Goal: Information Seeking & Learning: Find contact information

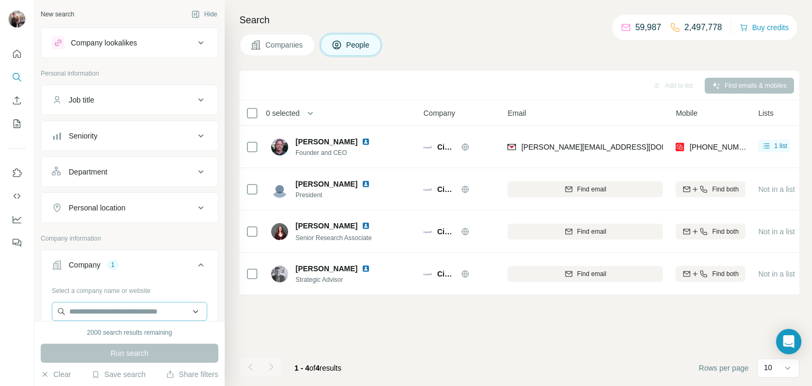
scroll to position [0, 197]
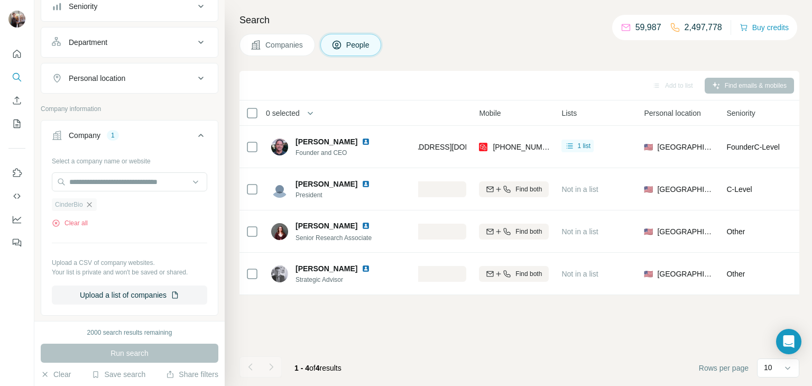
click at [92, 204] on icon "button" at bounding box center [89, 204] width 8 height 8
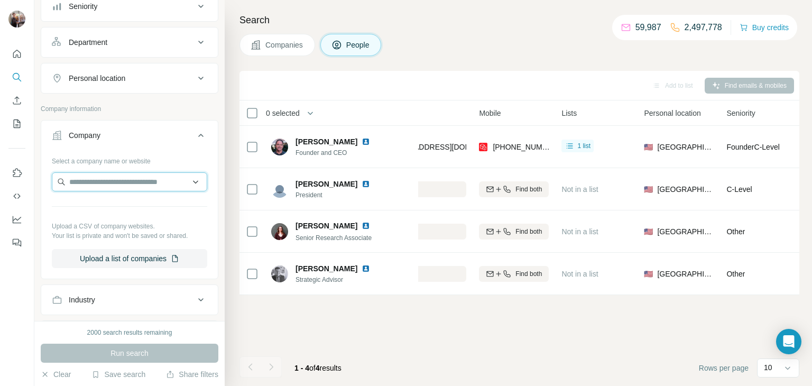
click at [84, 182] on input "text" at bounding box center [129, 181] width 155 height 19
paste input "**********"
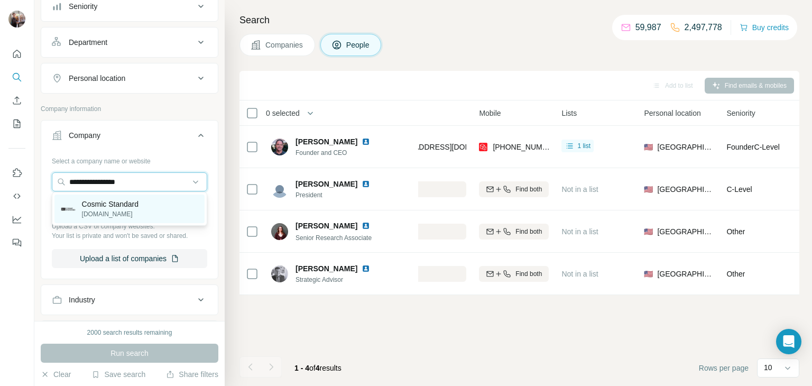
type input "**********"
click at [110, 208] on p "Cosmic Standard" at bounding box center [110, 204] width 57 height 11
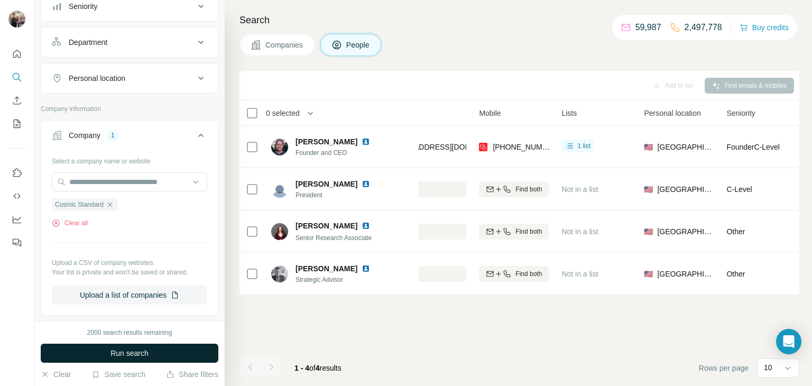
click at [102, 351] on button "Run search" at bounding box center [130, 352] width 178 height 19
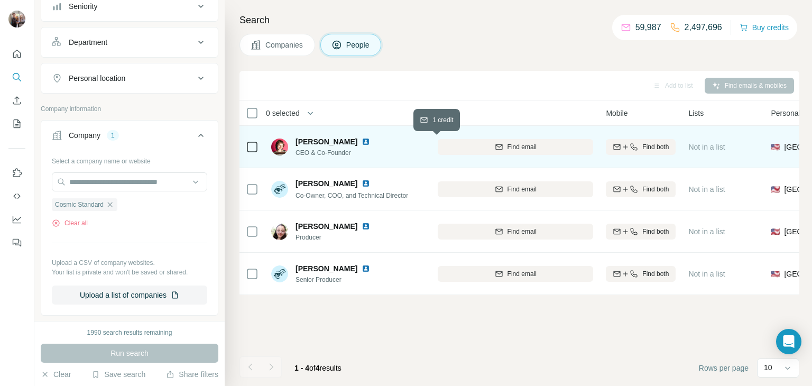
scroll to position [0, 54]
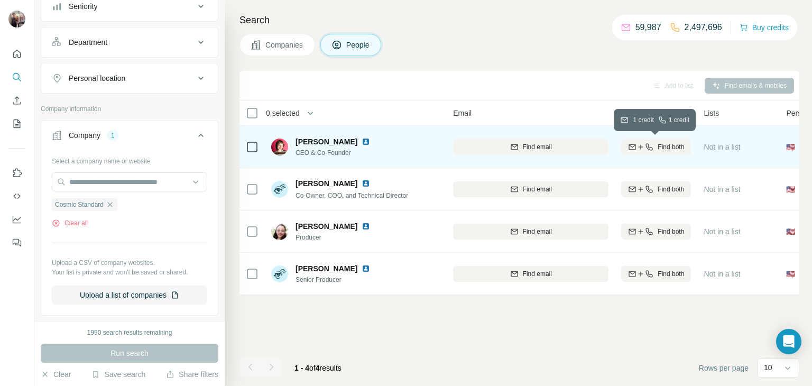
click at [672, 143] on span "Find both" at bounding box center [670, 147] width 26 height 10
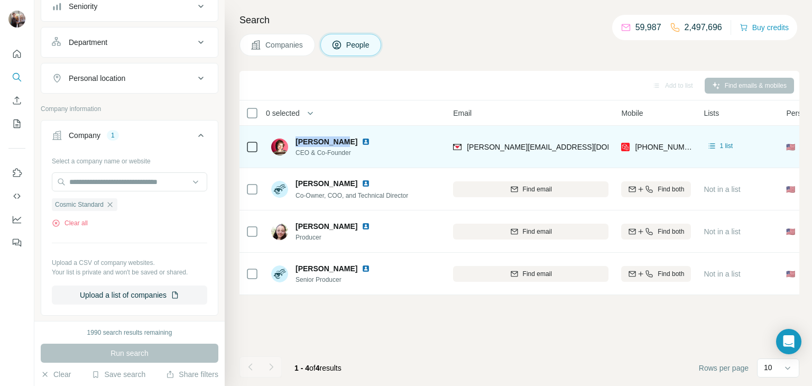
drag, startPoint x: 293, startPoint y: 141, endPoint x: 335, endPoint y: 143, distance: 41.8
click at [335, 143] on div "[PERSON_NAME] CEO & Co-Founder" at bounding box center [326, 146] width 111 height 21
copy span "[PERSON_NAME]"
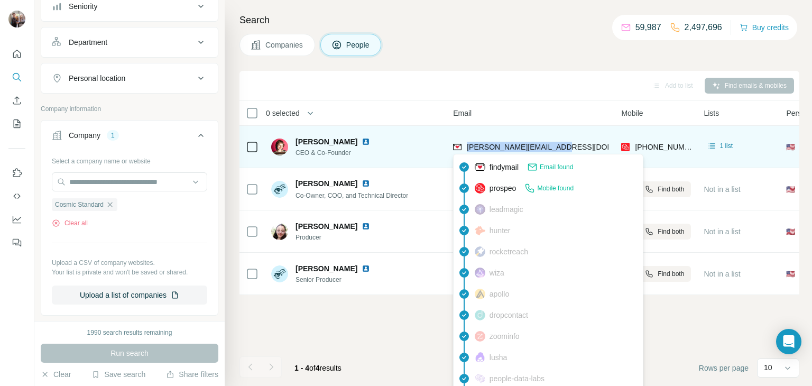
drag, startPoint x: 572, startPoint y: 145, endPoint x: 467, endPoint y: 147, distance: 105.2
click at [467, 147] on div "[PERSON_NAME][EMAIL_ADDRESS][DOMAIN_NAME]" at bounding box center [530, 146] width 155 height 29
copy span "[PERSON_NAME][EMAIL_ADDRESS][DOMAIN_NAME]"
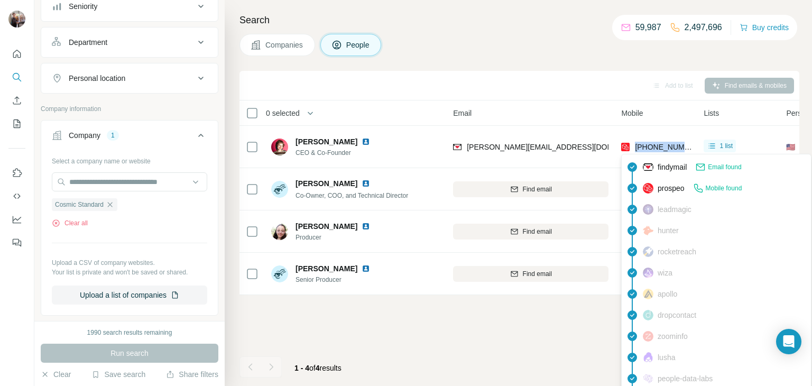
drag, startPoint x: 693, startPoint y: 145, endPoint x: 633, endPoint y: 145, distance: 59.7
click at [633, 145] on td "[PHONE_NUMBER]" at bounding box center [656, 147] width 82 height 42
copy span "[PHONE_NUMBER]"
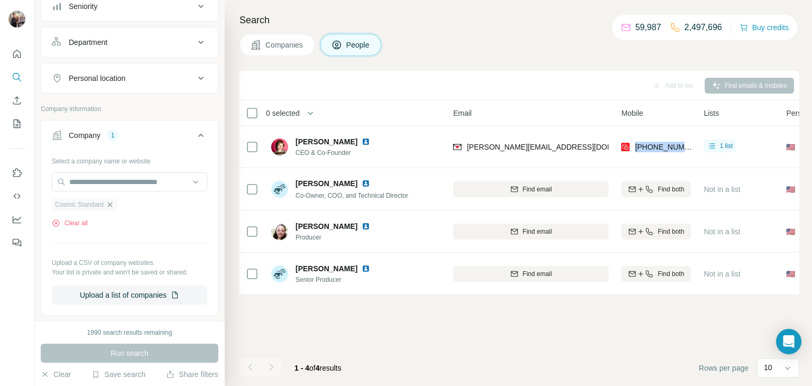
click at [112, 202] on icon "button" at bounding box center [110, 204] width 8 height 8
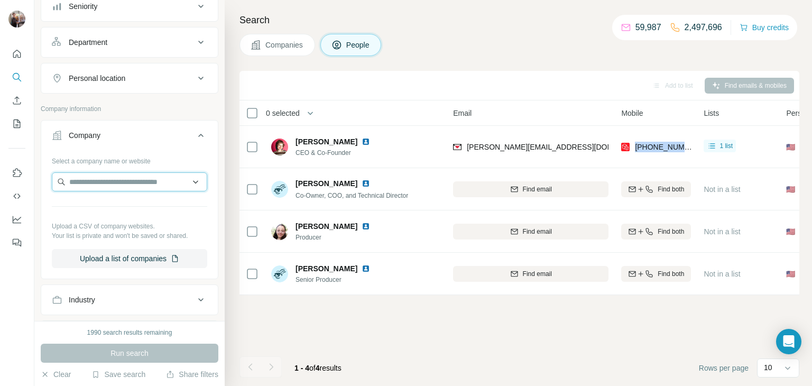
click at [107, 175] on input "text" at bounding box center [129, 181] width 155 height 19
paste input "**********"
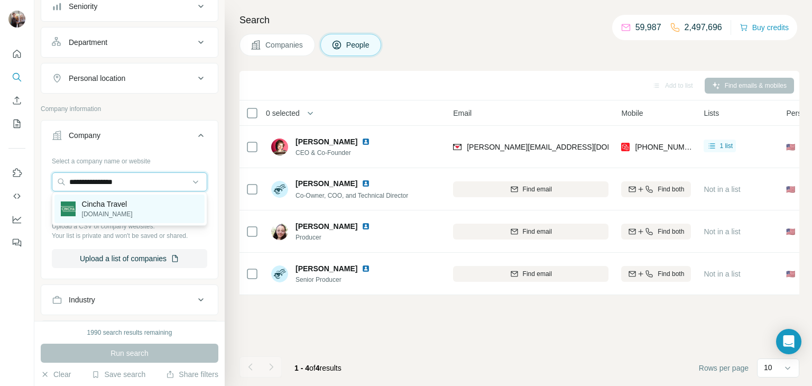
type input "**********"
click at [125, 207] on p "Cincha Travel" at bounding box center [107, 204] width 51 height 11
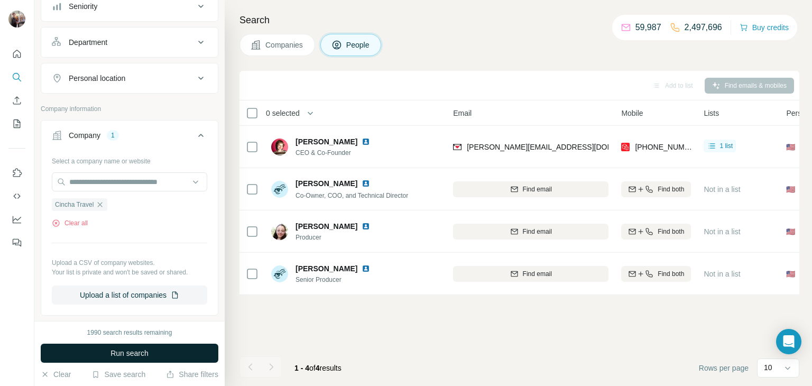
click at [129, 353] on span "Run search" at bounding box center [129, 353] width 38 height 11
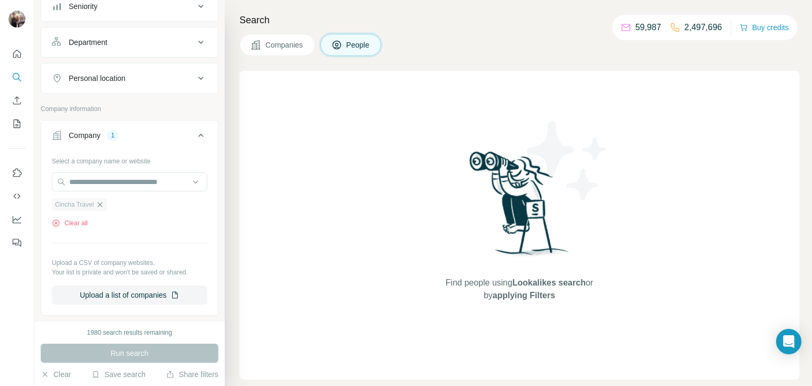
click at [100, 204] on icon "button" at bounding box center [100, 204] width 8 height 8
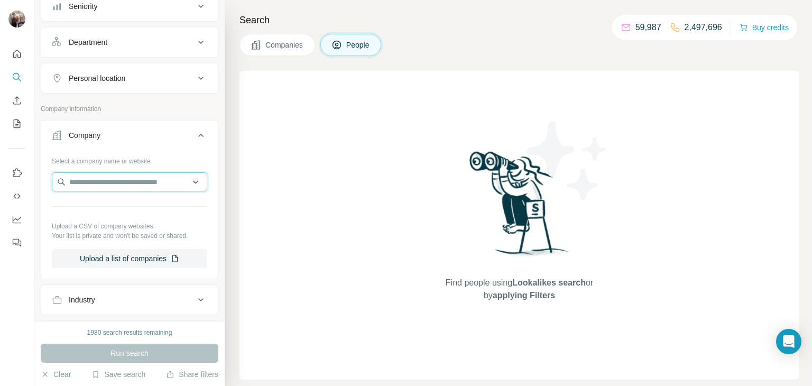
click at [103, 178] on input "text" at bounding box center [129, 181] width 155 height 19
paste input "**********"
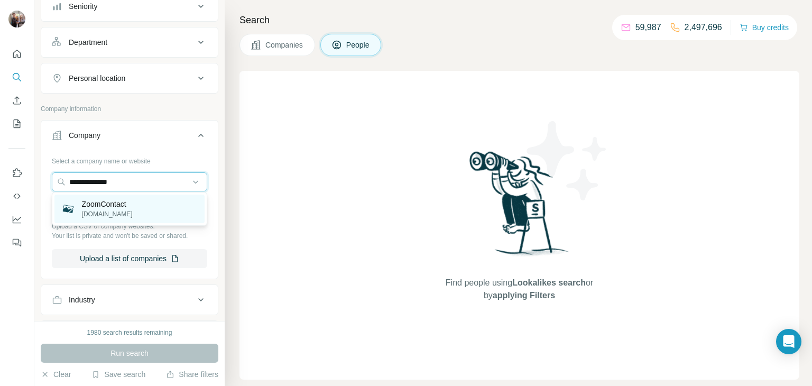
type input "**********"
click at [122, 215] on p "[DOMAIN_NAME]" at bounding box center [107, 214] width 51 height 10
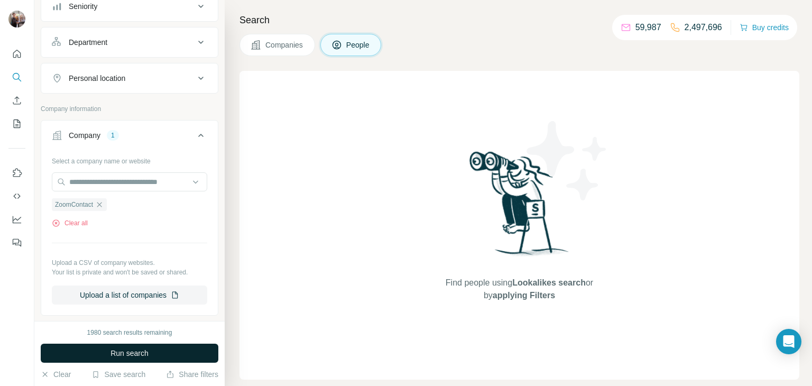
click at [123, 350] on span "Run search" at bounding box center [129, 353] width 38 height 11
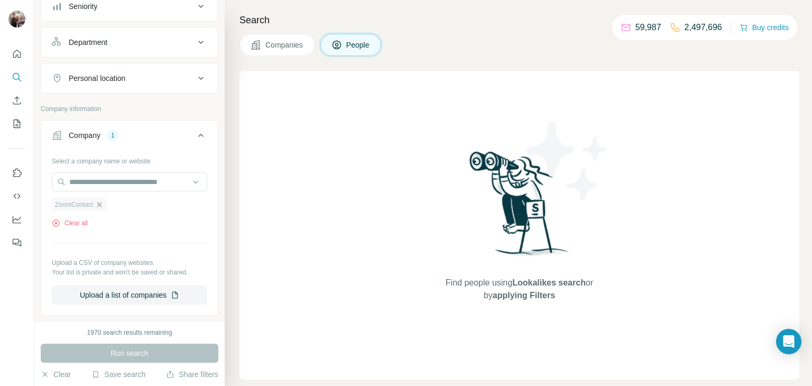
click at [100, 206] on icon "button" at bounding box center [99, 204] width 8 height 8
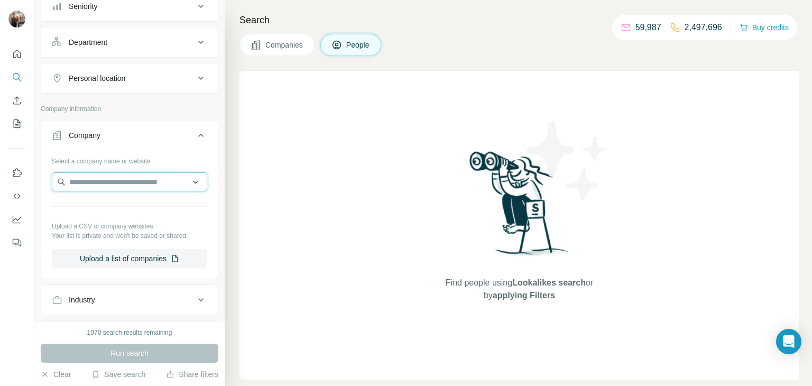
click at [99, 175] on input "text" at bounding box center [129, 181] width 155 height 19
paste input "**********"
drag, startPoint x: 142, startPoint y: 179, endPoint x: 11, endPoint y: 188, distance: 131.3
click at [11, 188] on div "**********" at bounding box center [406, 193] width 812 height 386
paste input "text"
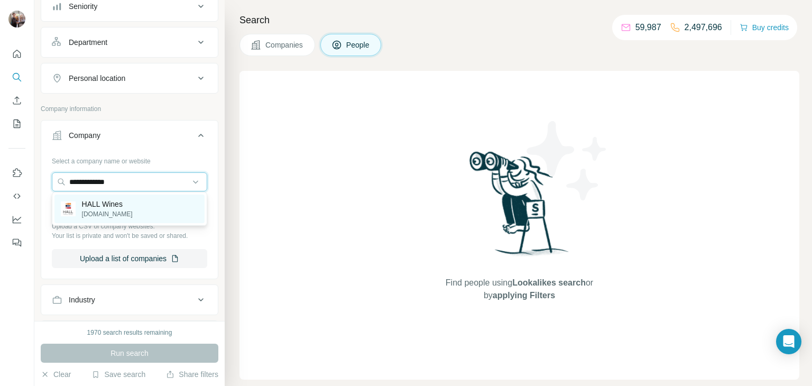
type input "**********"
click at [143, 213] on div "HALL Wines [DOMAIN_NAME]" at bounding box center [129, 208] width 150 height 29
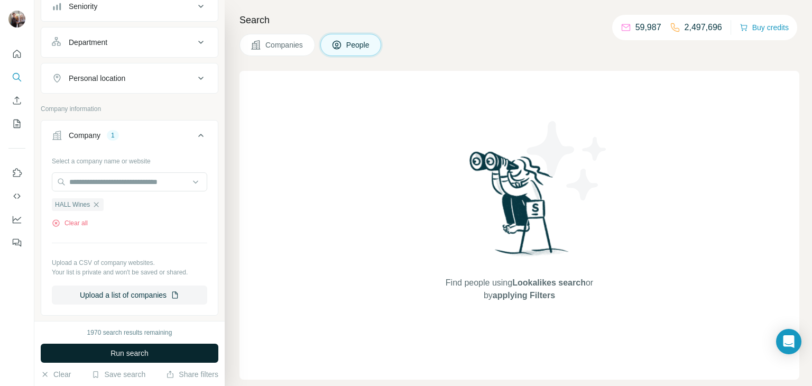
click at [122, 355] on span "Run search" at bounding box center [129, 353] width 38 height 11
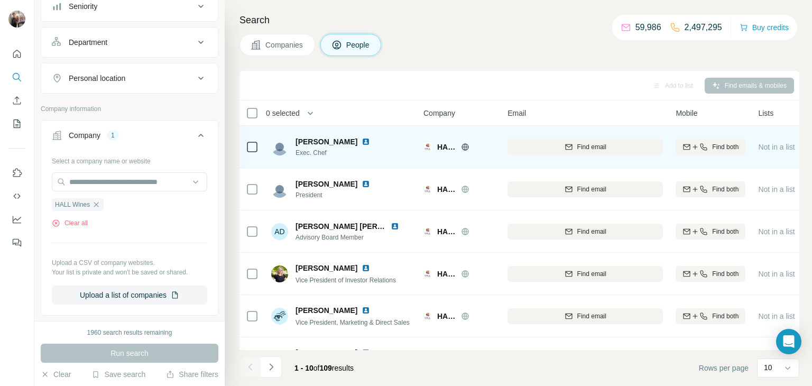
scroll to position [1, 0]
drag, startPoint x: 295, startPoint y: 139, endPoint x: 343, endPoint y: 141, distance: 47.6
click at [343, 141] on div "[PERSON_NAME]" at bounding box center [338, 140] width 87 height 11
copy span "[PERSON_NAME]"
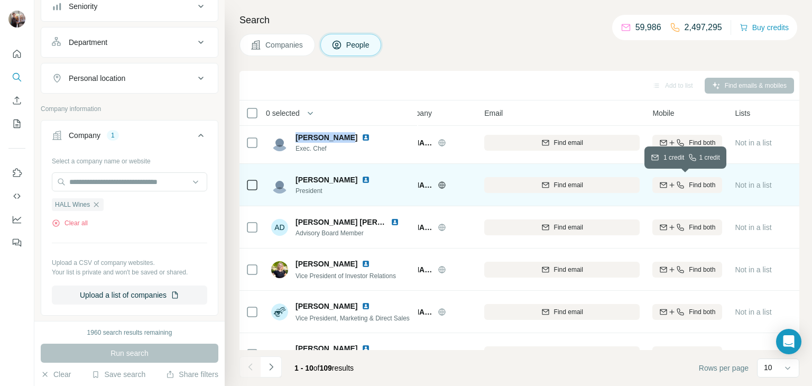
scroll to position [5, 24]
click at [701, 183] on span "Find both" at bounding box center [701, 185] width 26 height 10
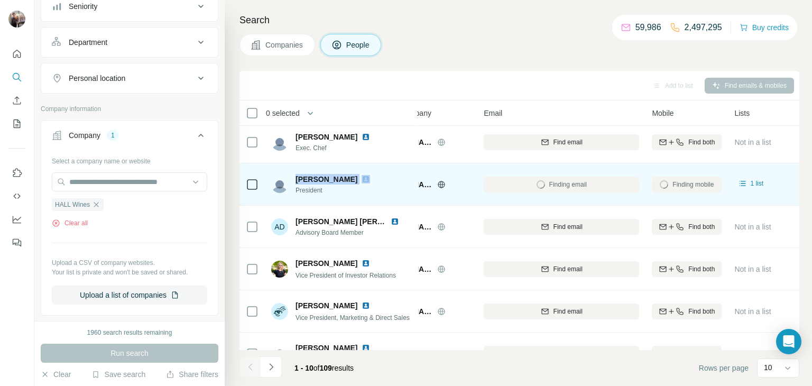
drag, startPoint x: 295, startPoint y: 178, endPoint x: 349, endPoint y: 179, distance: 53.9
click at [349, 179] on div "[PERSON_NAME]" at bounding box center [338, 179] width 87 height 11
copy span "[PERSON_NAME]"
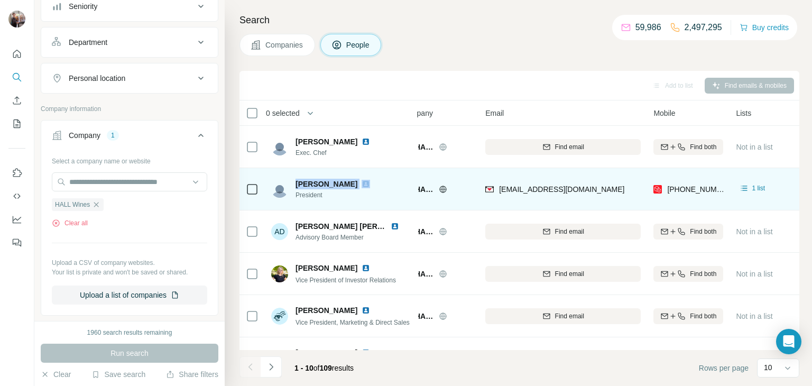
scroll to position [0, 22]
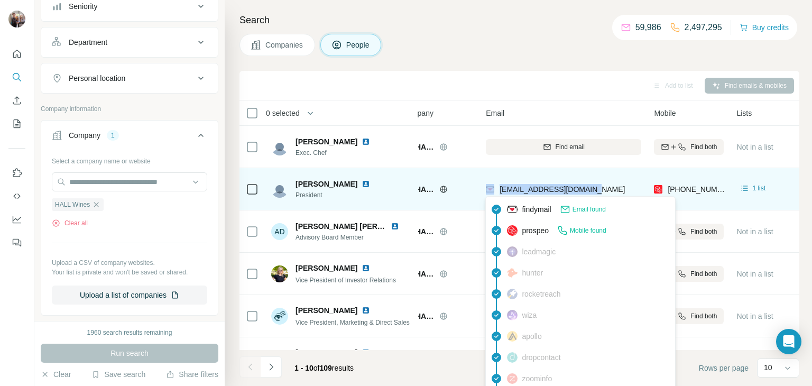
drag, startPoint x: 601, startPoint y: 187, endPoint x: 491, endPoint y: 192, distance: 109.5
click at [491, 192] on div "[EMAIL_ADDRESS][DOMAIN_NAME]" at bounding box center [563, 188] width 155 height 29
copy div "[EMAIL_ADDRESS][DOMAIN_NAME]"
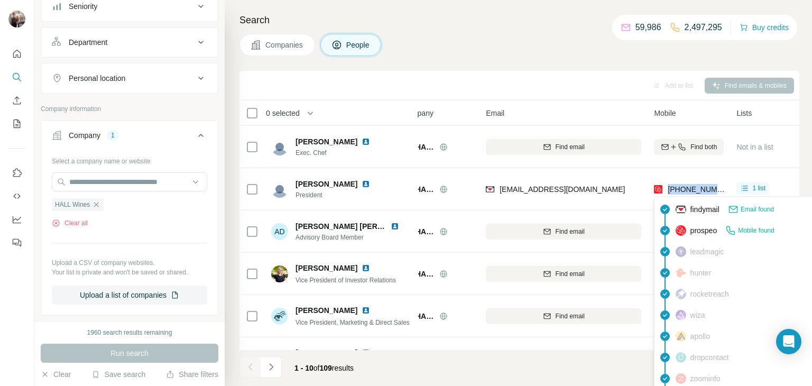
drag, startPoint x: 721, startPoint y: 187, endPoint x: 666, endPoint y: 190, distance: 55.6
click at [666, 190] on div "[PHONE_NUMBER]" at bounding box center [689, 188] width 70 height 29
copy span "[PHONE_NUMBER]"
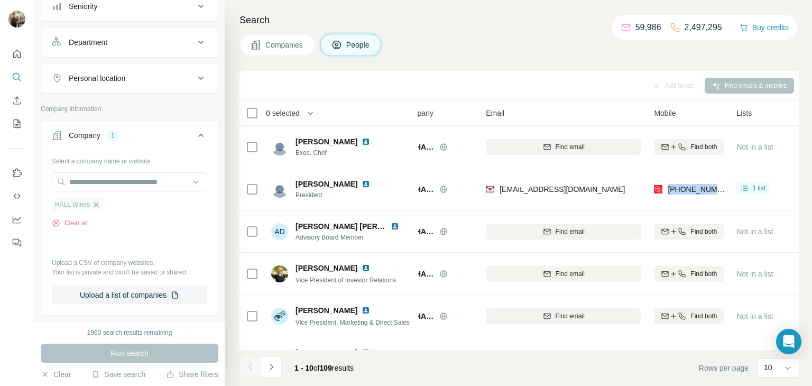
click at [96, 201] on icon "button" at bounding box center [96, 204] width 8 height 8
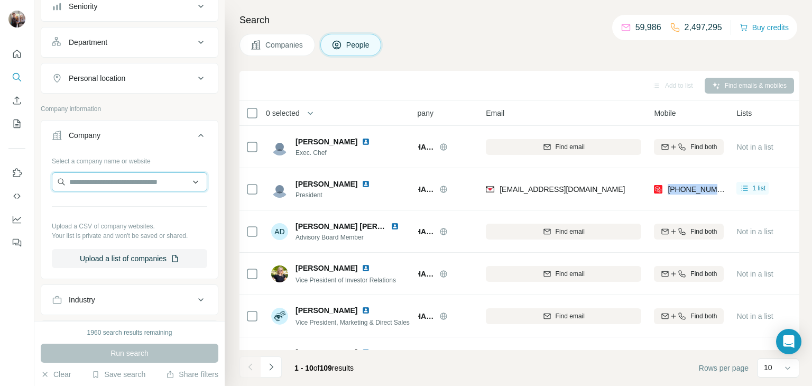
click at [90, 180] on input "text" at bounding box center [129, 181] width 155 height 19
paste input "**********"
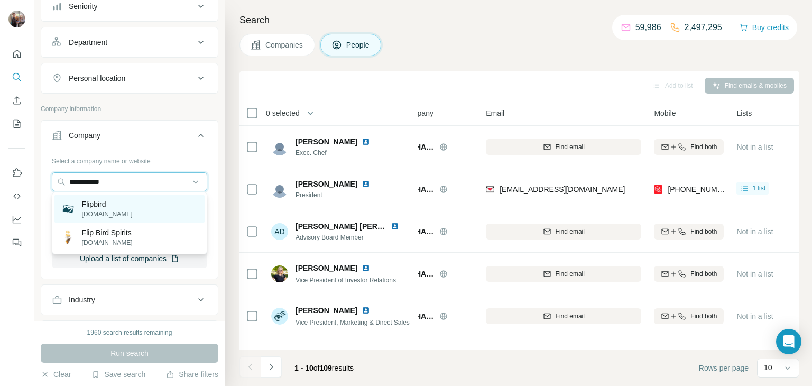
type input "**********"
click at [128, 204] on div "Flipbird [DOMAIN_NAME]" at bounding box center [129, 208] width 150 height 29
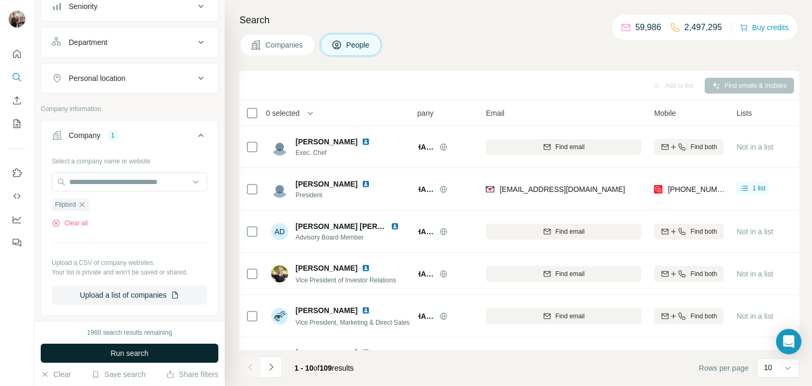
click at [119, 357] on span "Run search" at bounding box center [129, 353] width 38 height 11
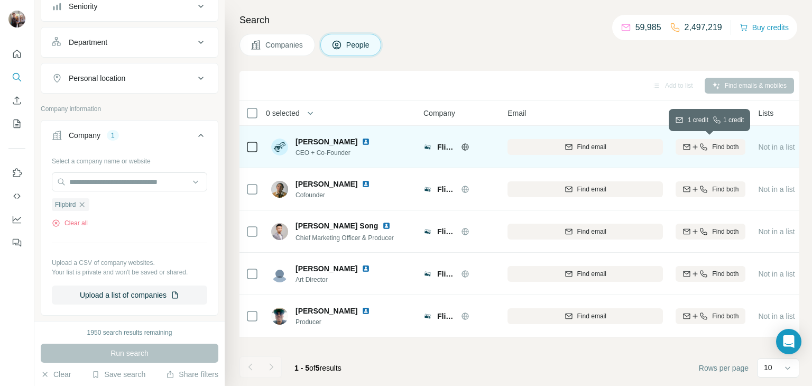
click at [718, 147] on span "Find both" at bounding box center [725, 147] width 26 height 10
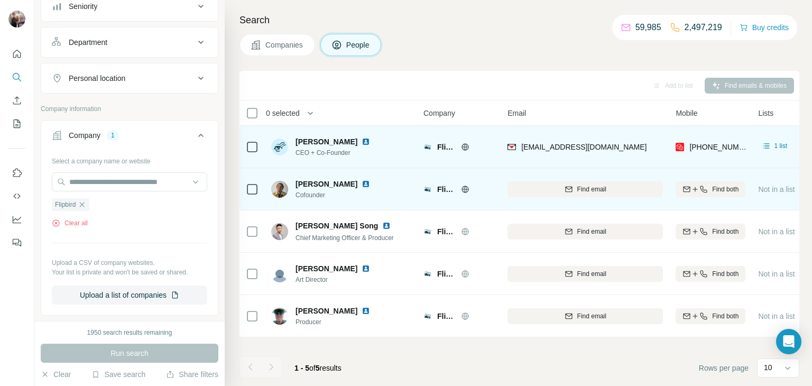
scroll to position [0, 1]
click at [716, 193] on span "Find both" at bounding box center [724, 189] width 26 height 10
drag, startPoint x: 294, startPoint y: 142, endPoint x: 343, endPoint y: 142, distance: 49.1
click at [343, 142] on div "[PERSON_NAME] CEO + Co-Founder" at bounding box center [326, 146] width 111 height 21
copy span "[PERSON_NAME]"
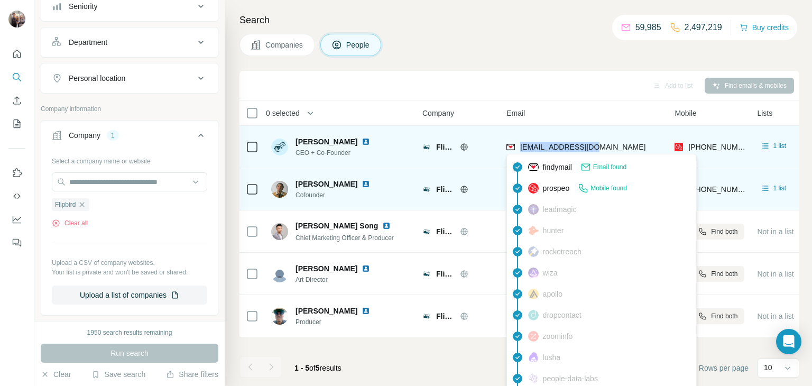
drag, startPoint x: 599, startPoint y: 145, endPoint x: 517, endPoint y: 147, distance: 81.9
click at [517, 147] on div "[EMAIL_ADDRESS][DOMAIN_NAME]" at bounding box center [583, 146] width 155 height 29
copy span "[EMAIL_ADDRESS][DOMAIN_NAME]"
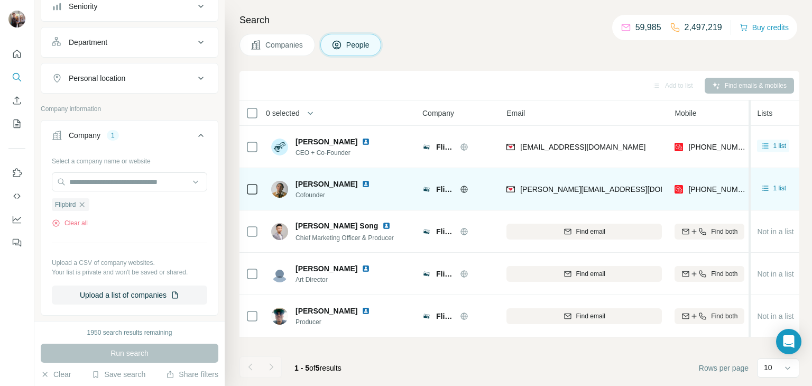
click at [746, 145] on div at bounding box center [748, 218] width 4 height 237
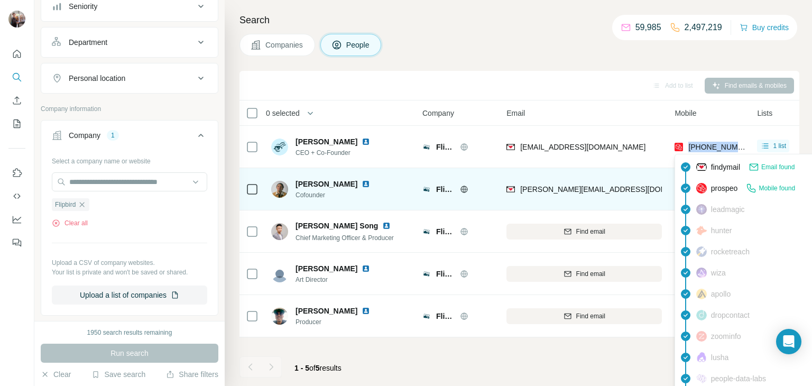
drag, startPoint x: 744, startPoint y: 145, endPoint x: 688, endPoint y: 148, distance: 56.6
click at [688, 148] on td "[PHONE_NUMBER]" at bounding box center [709, 147] width 82 height 42
copy span "[PHONE_NUMBER]"
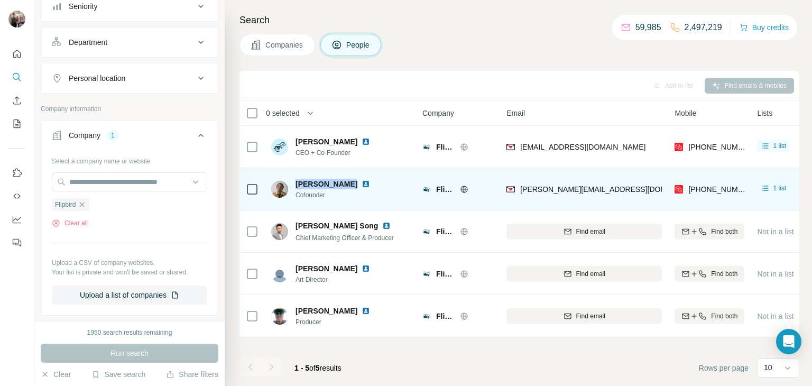
drag, startPoint x: 293, startPoint y: 184, endPoint x: 348, endPoint y: 186, distance: 54.5
click at [348, 186] on div "[PERSON_NAME] Cofounder" at bounding box center [326, 189] width 111 height 21
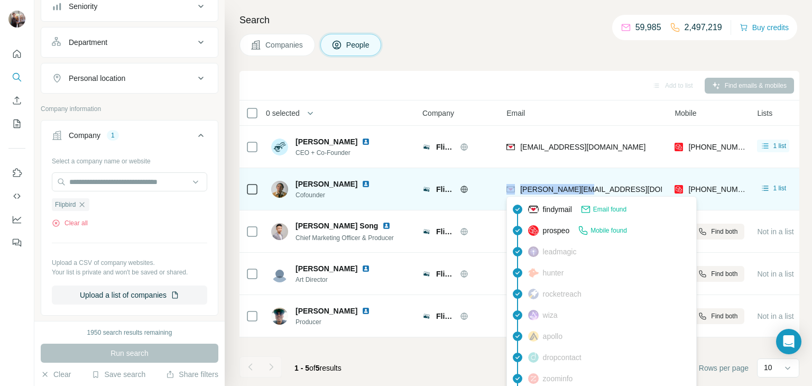
drag, startPoint x: 592, startPoint y: 187, endPoint x: 515, endPoint y: 185, distance: 77.7
click at [515, 185] on div "[PERSON_NAME][EMAIL_ADDRESS][DOMAIN_NAME]" at bounding box center [583, 188] width 155 height 29
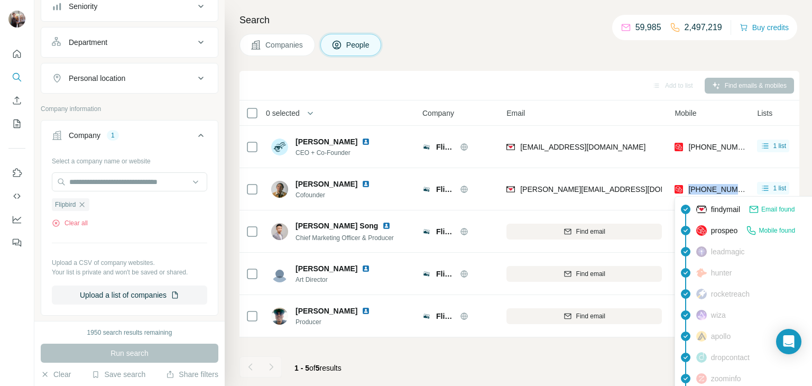
drag, startPoint x: 744, startPoint y: 185, endPoint x: 688, endPoint y: 193, distance: 57.1
click at [688, 193] on td "[PHONE_NUMBER]" at bounding box center [709, 189] width 82 height 42
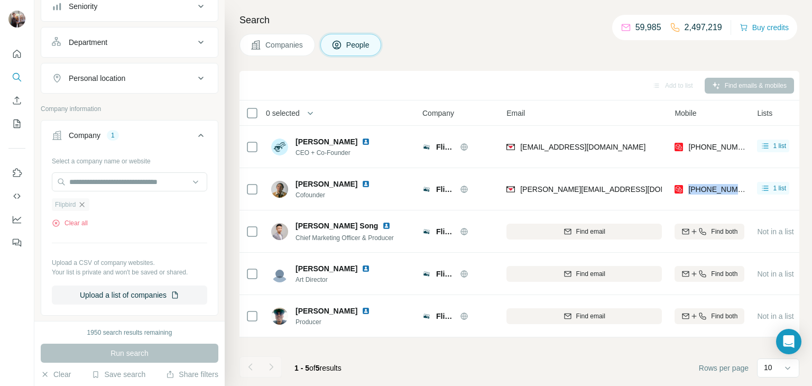
click at [82, 206] on icon "button" at bounding box center [82, 204] width 8 height 8
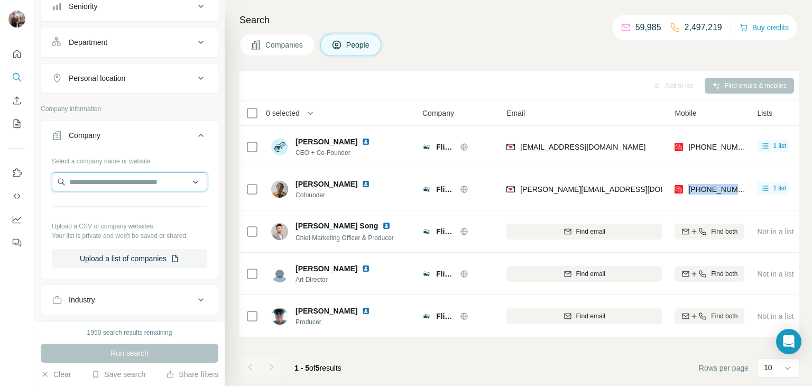
click at [88, 183] on input "text" at bounding box center [129, 181] width 155 height 19
paste input "**********"
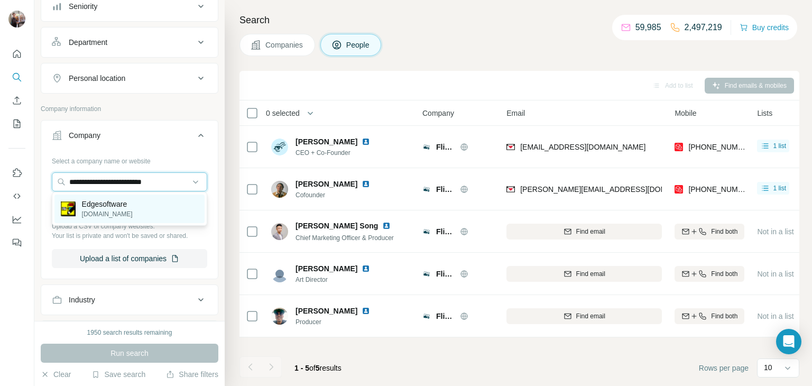
type input "**********"
click at [96, 211] on p "[DOMAIN_NAME]" at bounding box center [107, 214] width 51 height 10
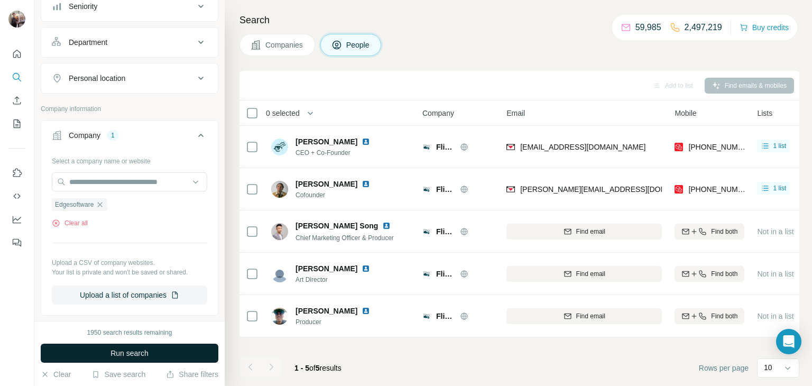
click at [133, 351] on span "Run search" at bounding box center [129, 353] width 38 height 11
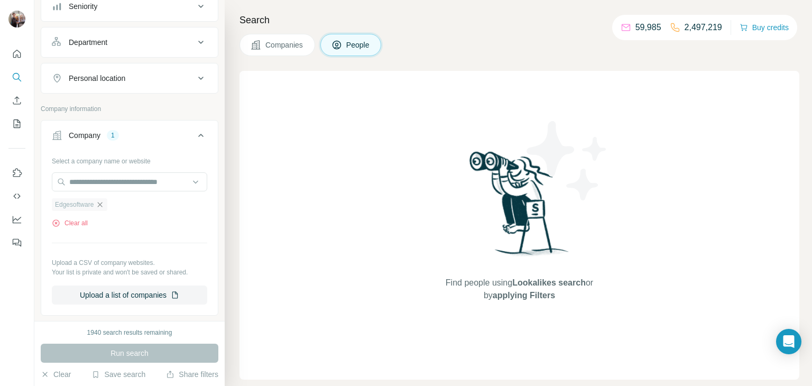
click at [100, 203] on icon "button" at bounding box center [100, 204] width 8 height 8
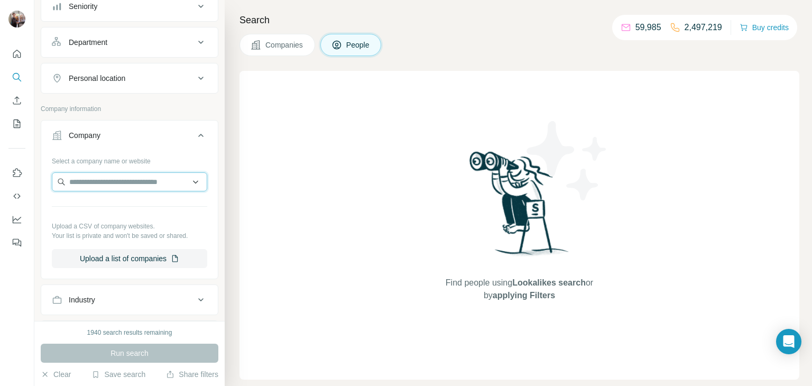
click at [96, 182] on input "text" at bounding box center [129, 181] width 155 height 19
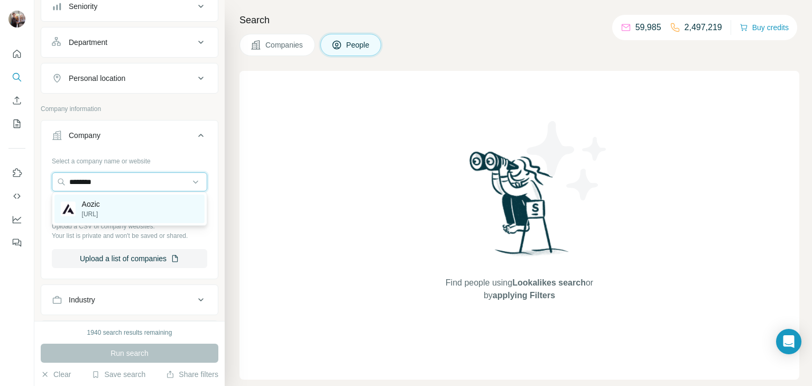
type input "********"
click at [105, 213] on div "Aozic [URL]" at bounding box center [129, 208] width 150 height 29
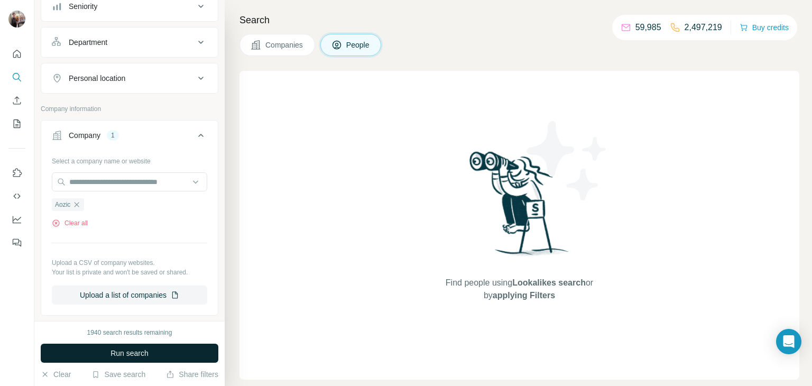
click at [110, 351] on span "Run search" at bounding box center [129, 353] width 38 height 11
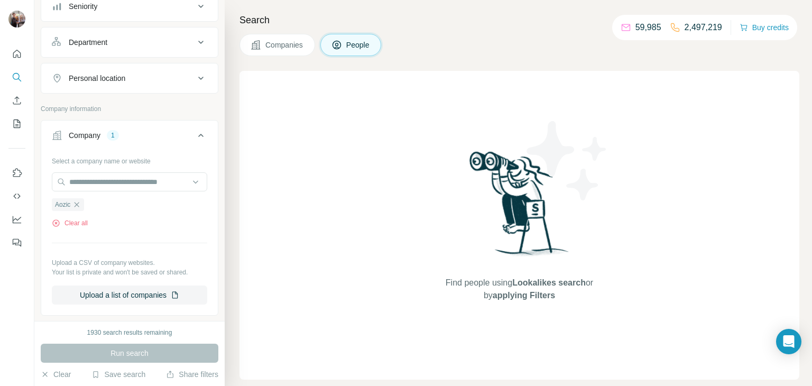
click at [136, 353] on div "Run search" at bounding box center [130, 352] width 178 height 19
click at [77, 203] on icon "button" at bounding box center [77, 204] width 5 height 5
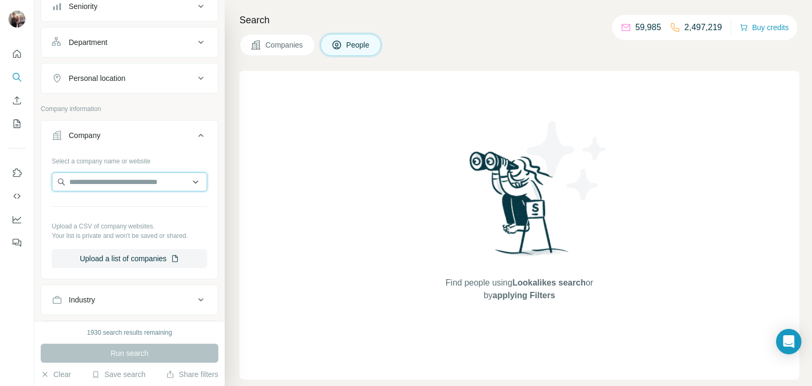
click at [99, 184] on input "text" at bounding box center [129, 181] width 155 height 19
paste input "**********"
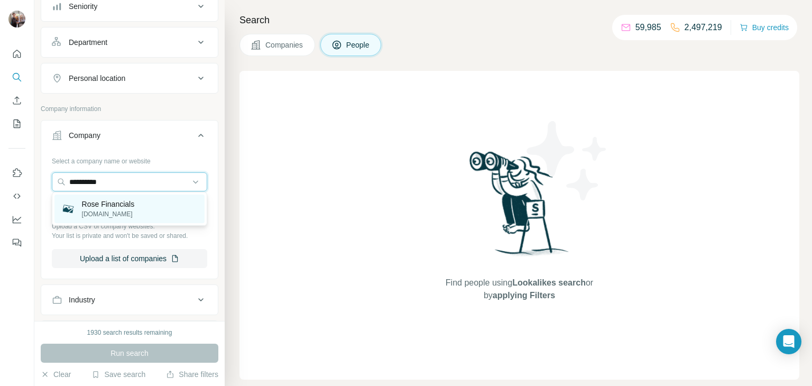
type input "**********"
click at [116, 211] on p "[DOMAIN_NAME]" at bounding box center [108, 214] width 53 height 10
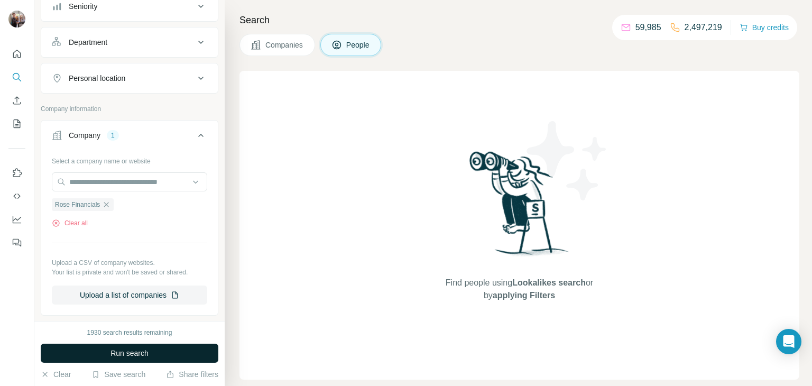
click at [141, 356] on span "Run search" at bounding box center [129, 353] width 38 height 11
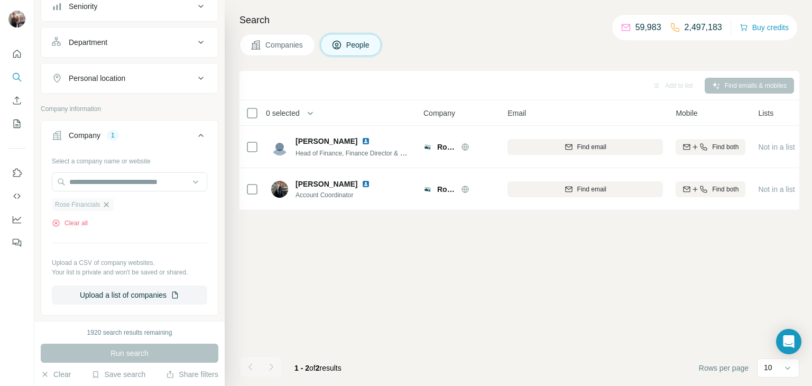
click at [108, 204] on icon "button" at bounding box center [106, 204] width 5 height 5
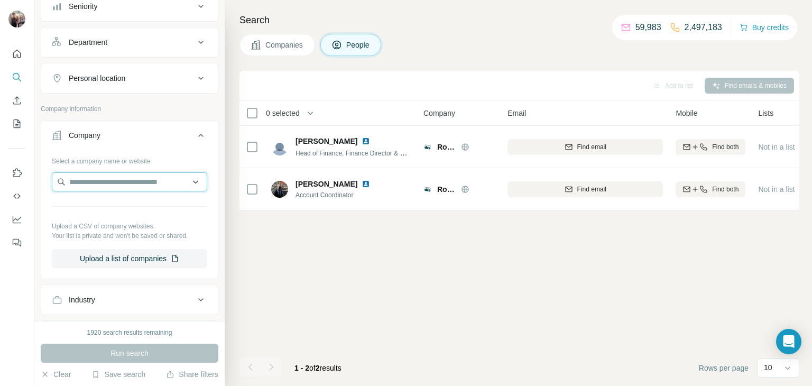
click at [97, 183] on input "text" at bounding box center [129, 181] width 155 height 19
paste input "**********"
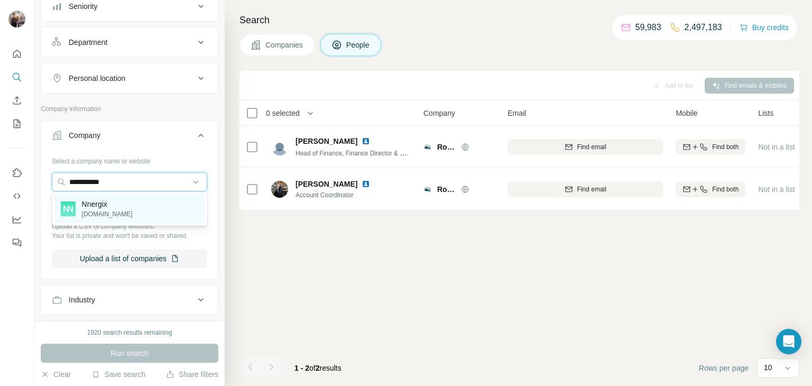
type input "**********"
click at [100, 206] on p "Nnergix" at bounding box center [107, 204] width 51 height 11
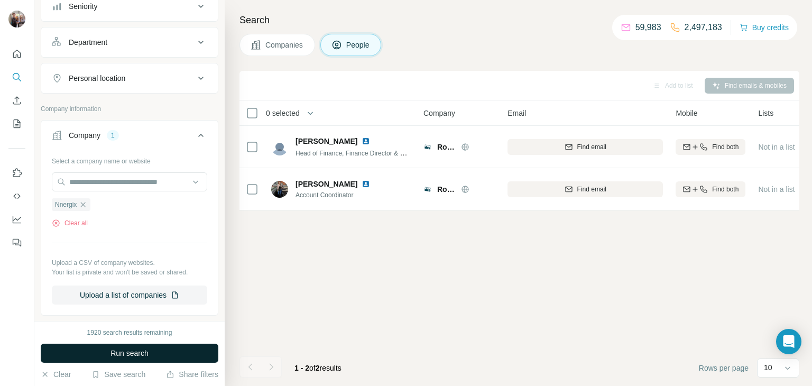
click at [124, 351] on span "Run search" at bounding box center [129, 353] width 38 height 11
